Goal: Transaction & Acquisition: Purchase product/service

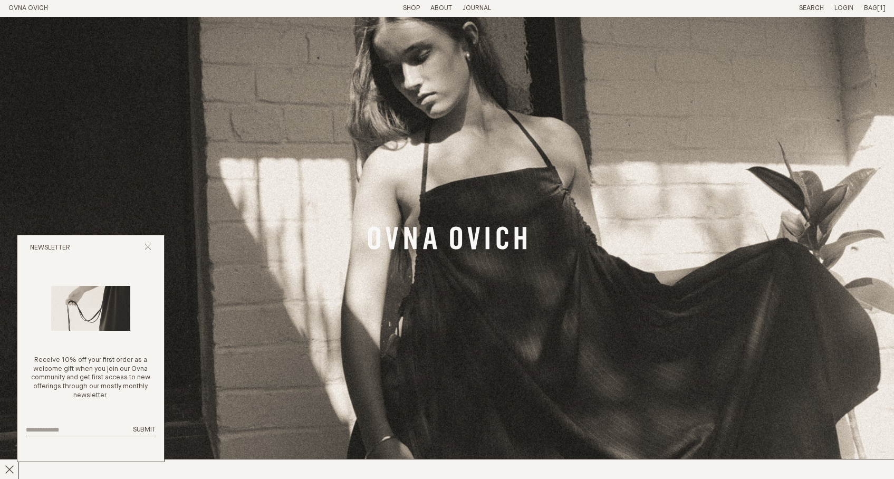
click at [407, 9] on link "Shop" at bounding box center [411, 8] width 17 height 7
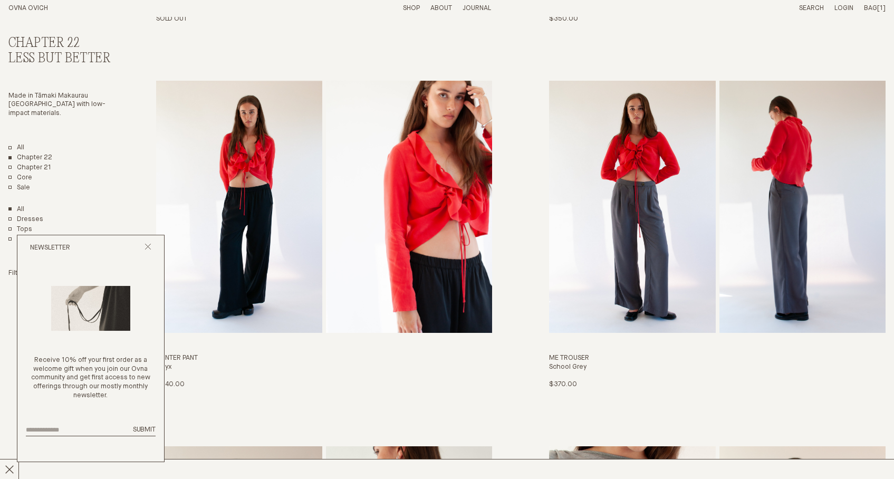
scroll to position [798, 0]
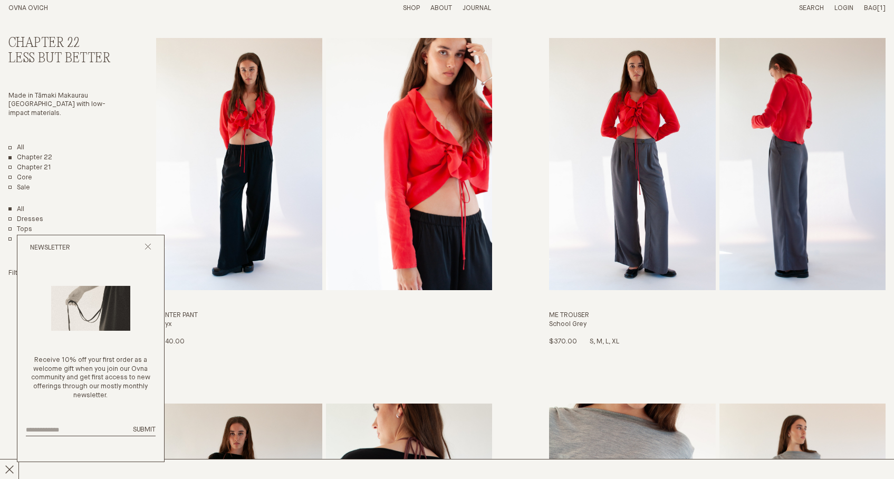
click at [646, 248] on img "Me Trouser" at bounding box center [632, 164] width 166 height 252
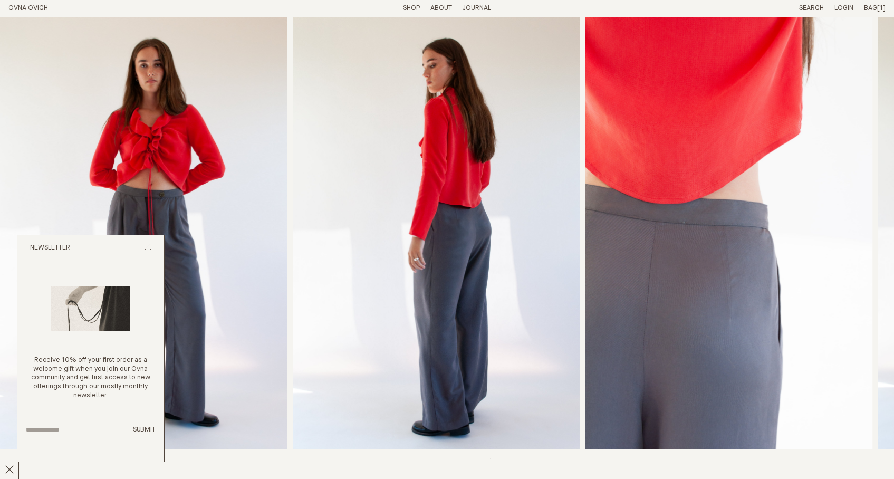
scroll to position [223, 0]
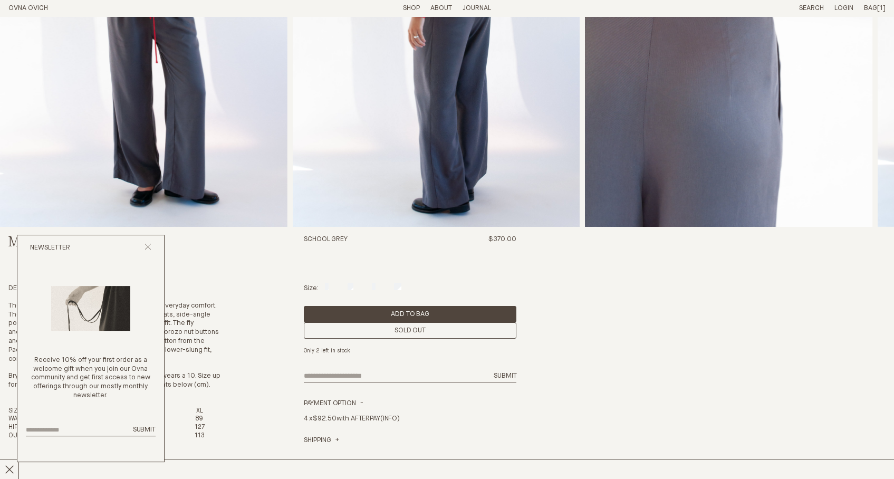
click at [374, 288] on div "Size: S M L XL" at bounding box center [410, 288] width 213 height 9
click at [341, 288] on div "Size: S M L XL" at bounding box center [410, 288] width 213 height 9
click at [352, 291] on label "M" at bounding box center [351, 288] width 6 height 7
click at [380, 331] on div "Sold Out" at bounding box center [410, 330] width 213 height 16
click at [150, 248] on icon "Close popup" at bounding box center [147, 246] width 7 height 7
